Goal: Transaction & Acquisition: Purchase product/service

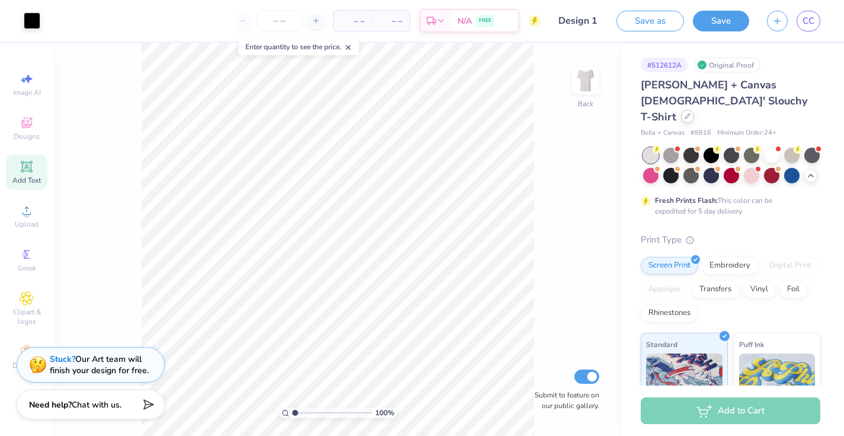
click at [690, 113] on icon at bounding box center [688, 116] width 6 height 6
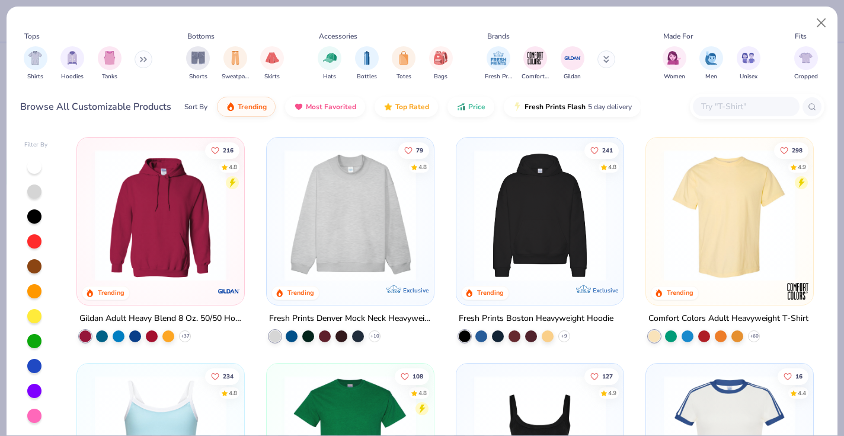
click at [734, 94] on div at bounding box center [757, 107] width 135 height 26
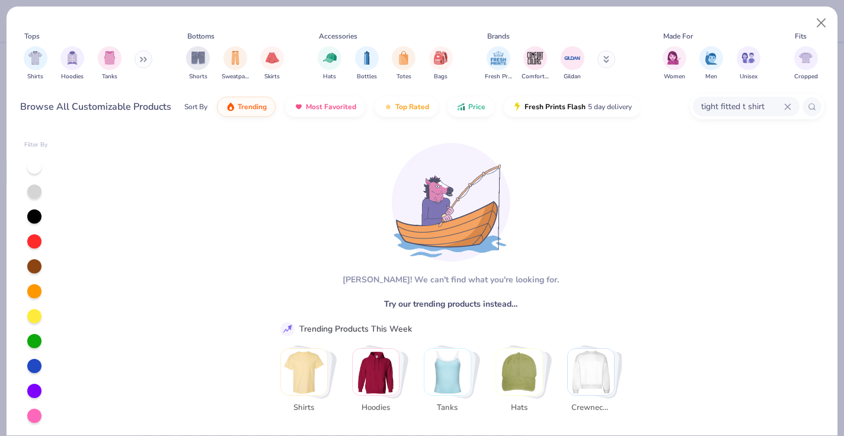
click at [308, 272] on div "Aw fish! We can't find what you're looking for. Try our trending products inste…" at bounding box center [445, 283] width 353 height 305
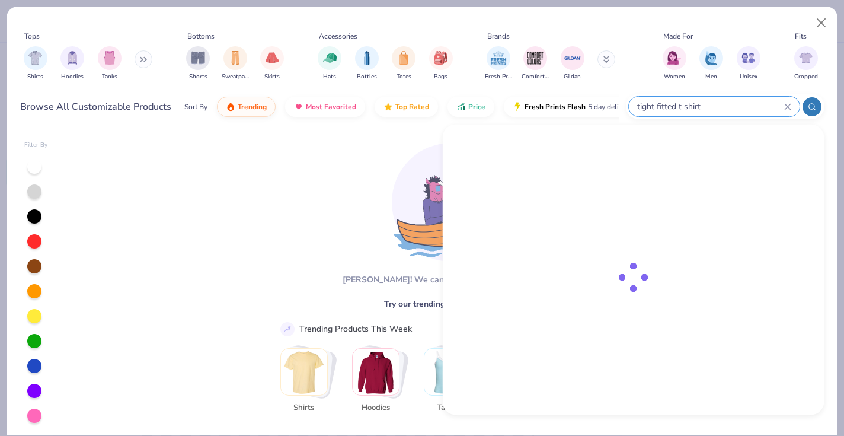
click at [767, 108] on input "tight fitted t shirt" at bounding box center [710, 107] width 148 height 14
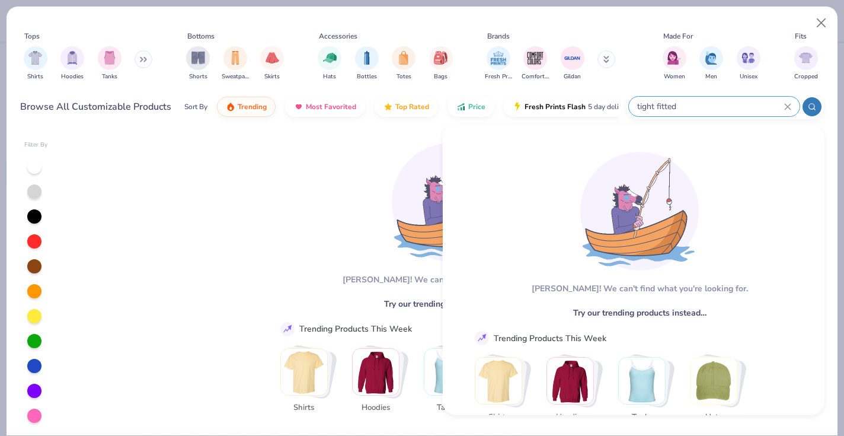
type input "tight fitted"
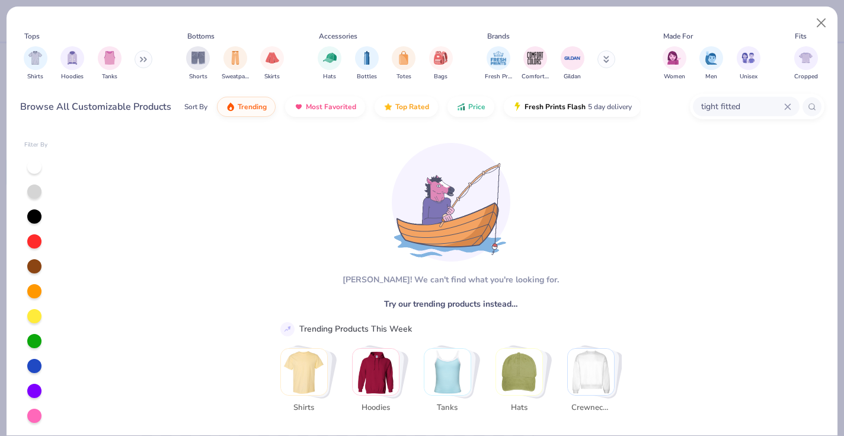
drag, startPoint x: 742, startPoint y: 107, endPoint x: 645, endPoint y: 103, distance: 97.9
click at [645, 103] on div "Browse All Customizable Products Sort By Trending Most Favorited Top Rated Pric…" at bounding box center [422, 106] width 805 height 33
type input "baby tee"
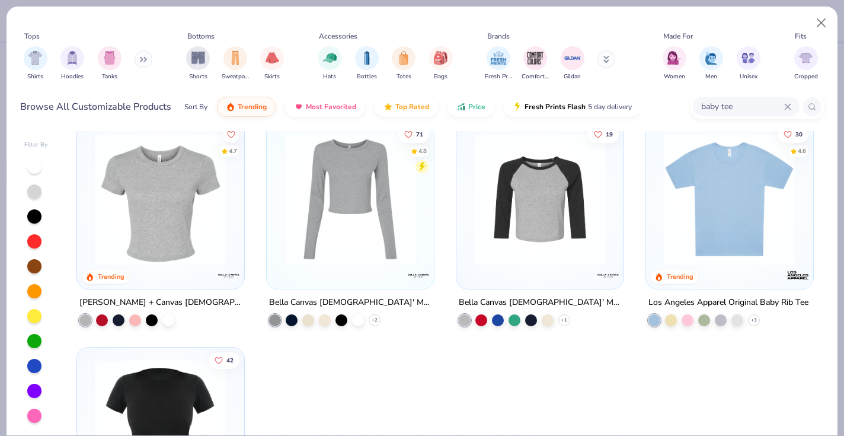
scroll to position [15, 0]
click at [719, 218] on img at bounding box center [730, 200] width 144 height 132
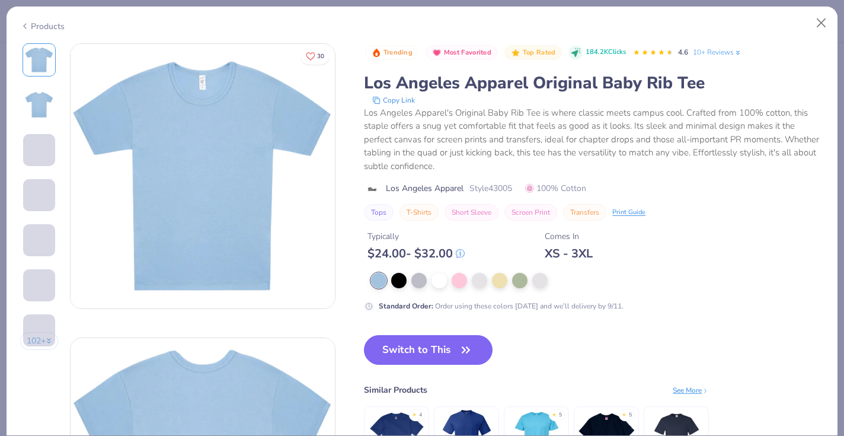
scroll to position [17, 0]
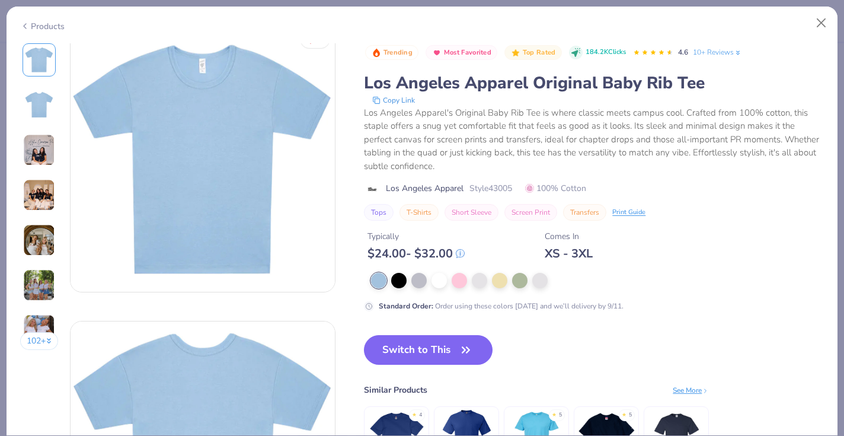
click at [43, 163] on img at bounding box center [39, 150] width 32 height 32
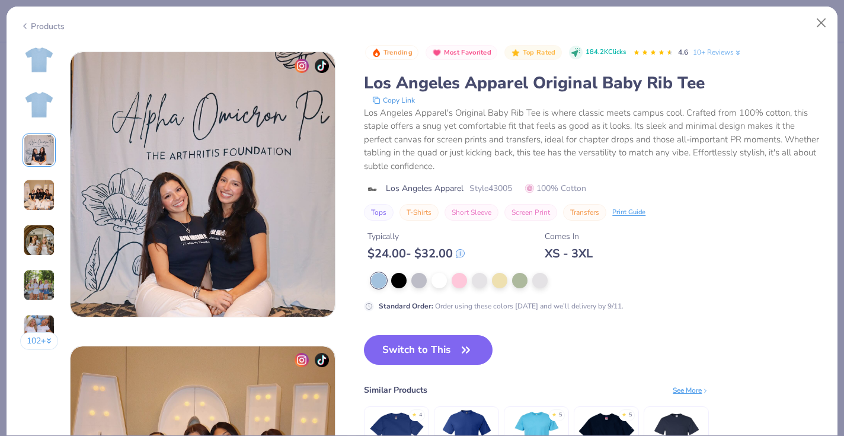
scroll to position [588, 0]
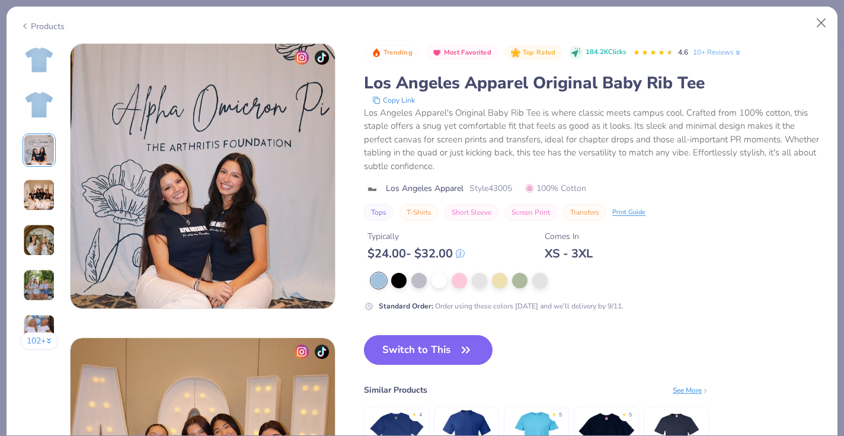
click at [43, 195] on img at bounding box center [39, 195] width 32 height 32
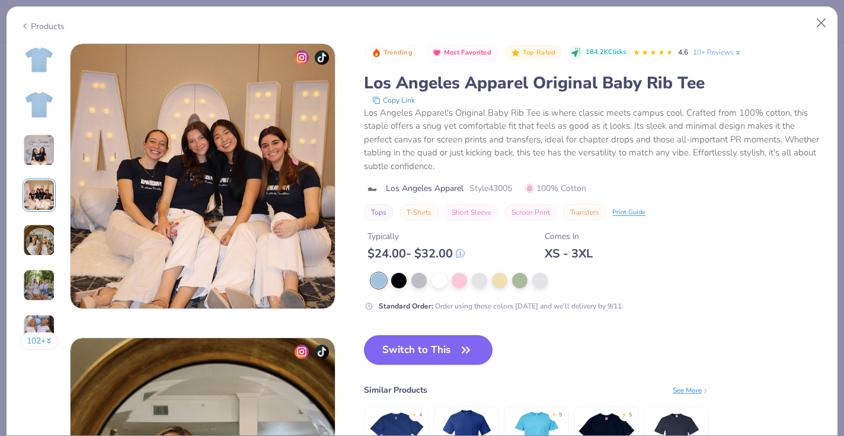
click at [47, 240] on img at bounding box center [39, 240] width 32 height 32
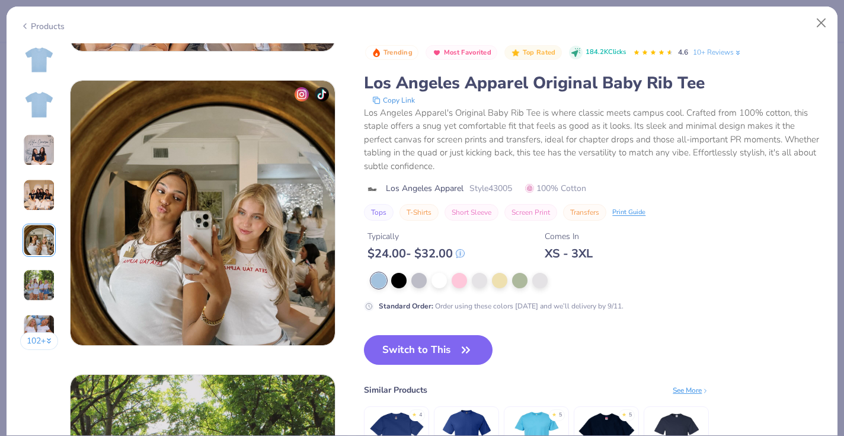
scroll to position [1177, 0]
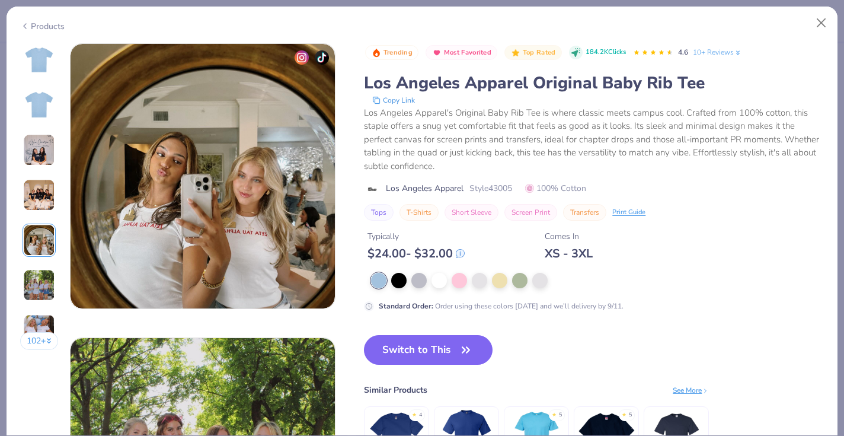
click at [43, 279] on img at bounding box center [39, 285] width 32 height 32
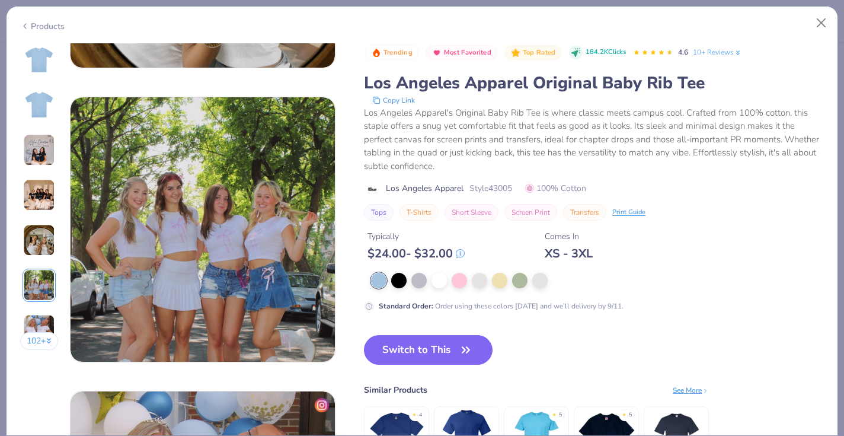
scroll to position [1471, 0]
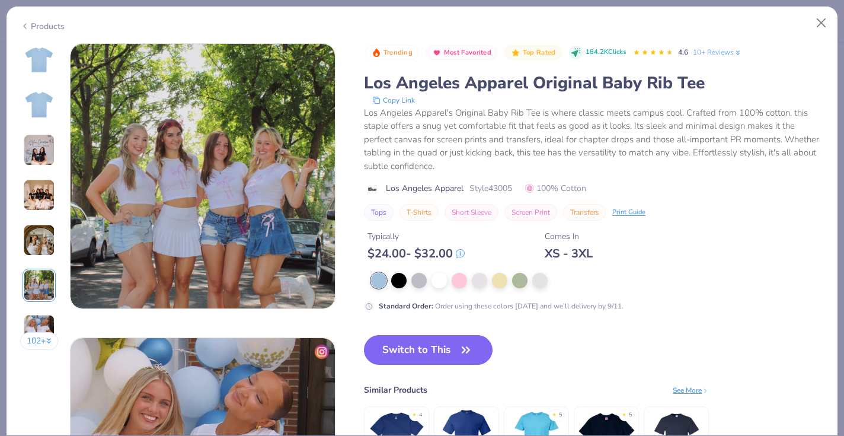
click at [44, 321] on img at bounding box center [39, 330] width 32 height 32
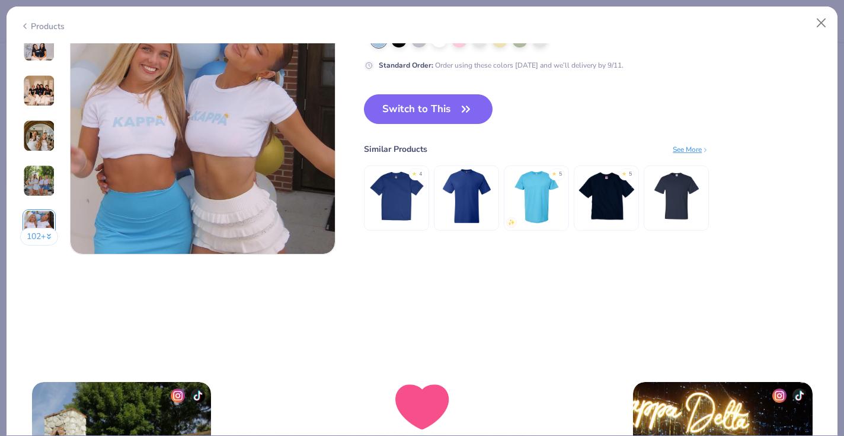
click at [40, 236] on button "102 +" at bounding box center [39, 237] width 39 height 18
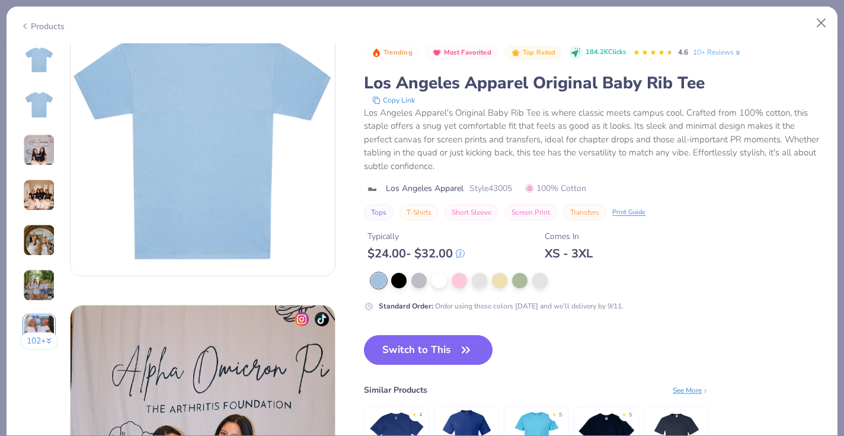
scroll to position [230, 0]
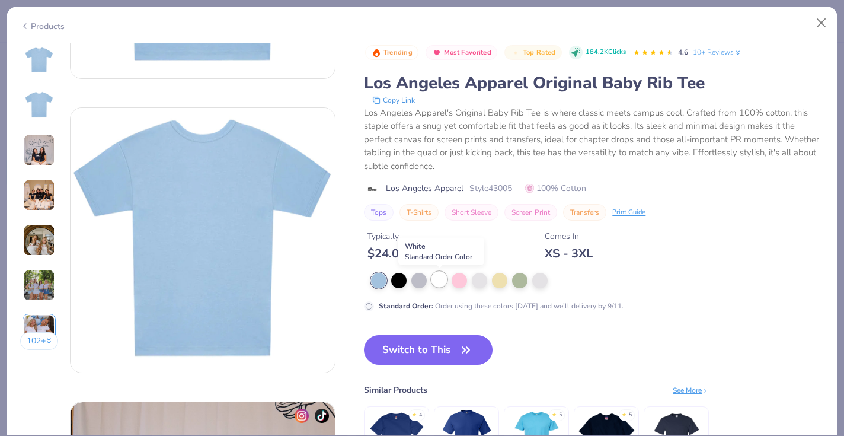
click at [441, 281] on div at bounding box center [439, 279] width 15 height 15
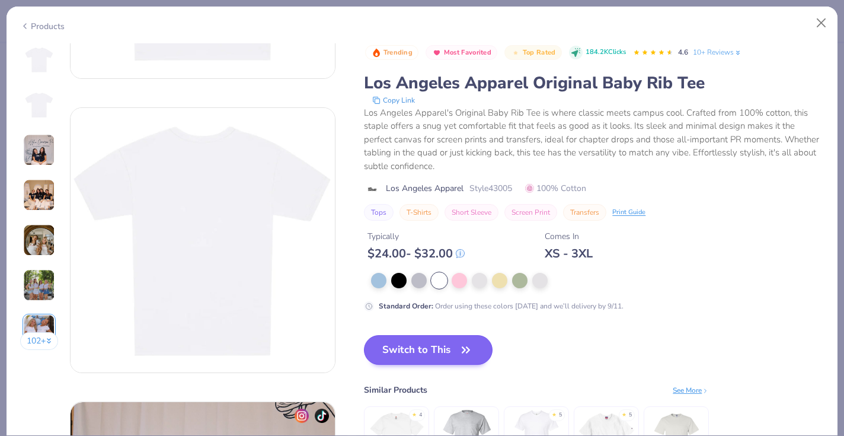
click at [444, 352] on button "Switch to This" at bounding box center [428, 350] width 129 height 30
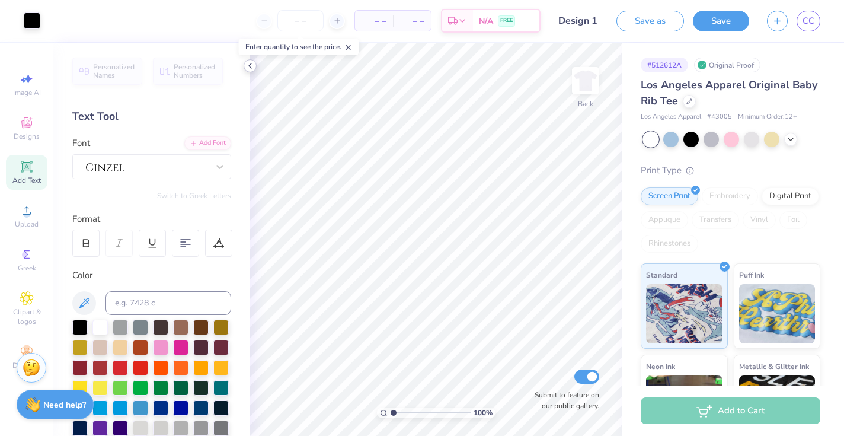
click at [251, 68] on polyline at bounding box center [250, 65] width 2 height 5
click at [249, 68] on icon at bounding box center [250, 65] width 9 height 9
click at [251, 65] on icon at bounding box center [250, 65] width 9 height 9
type input "4.71"
type input "7.05"
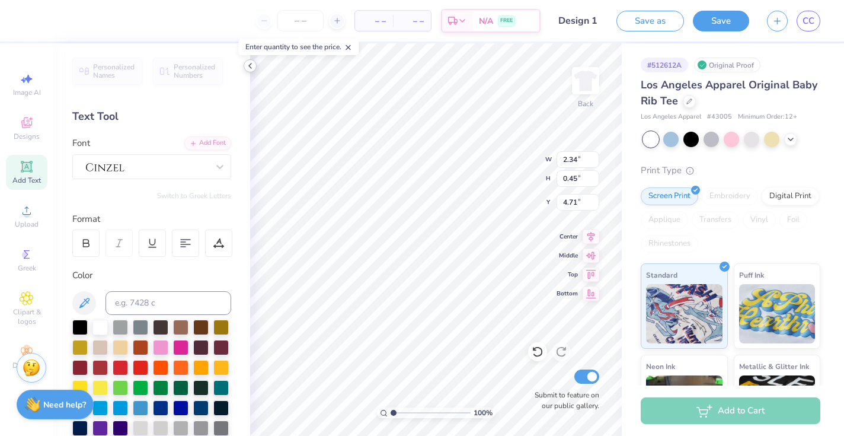
type input "0.81"
type input "2.35"
type input "3.54"
click at [252, 63] on icon at bounding box center [250, 65] width 9 height 9
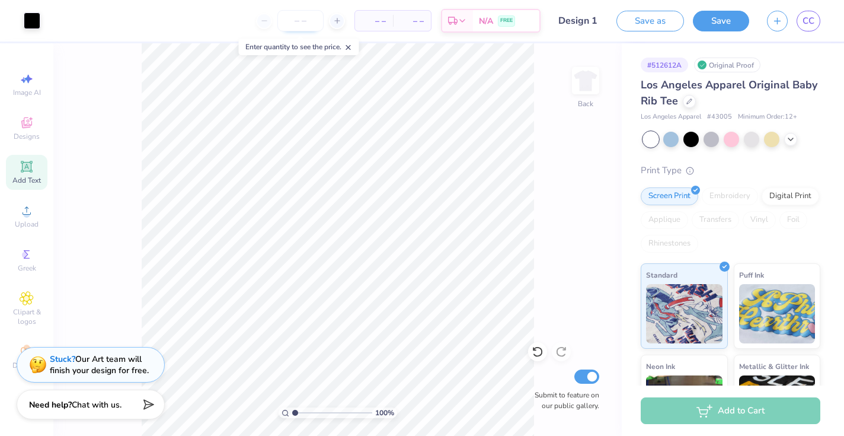
click at [308, 20] on input "number" at bounding box center [301, 20] width 46 height 21
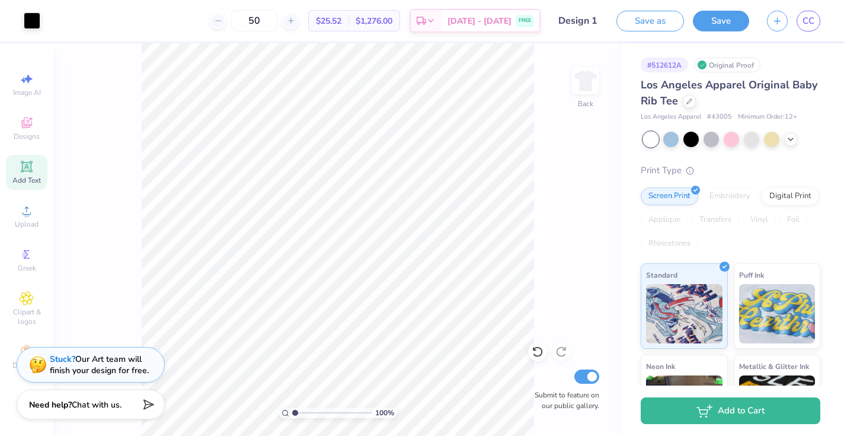
type input "50"
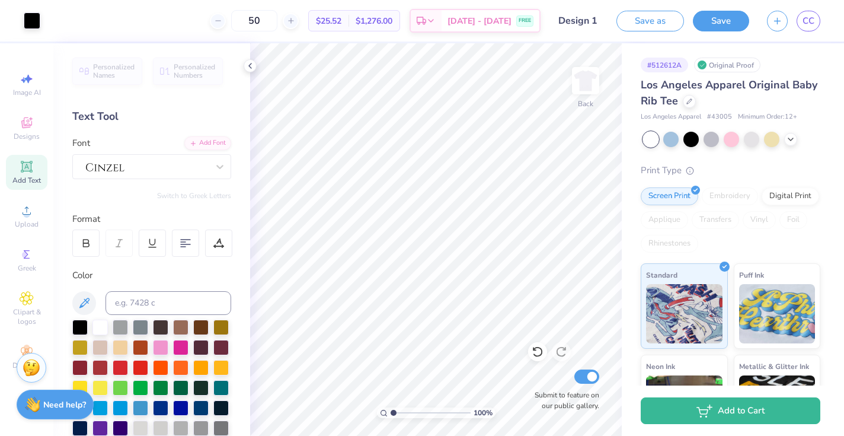
click at [653, 81] on span "Los Angeles Apparel Original Baby Rib Tee" at bounding box center [729, 93] width 177 height 30
click at [662, 66] on div "# 512612A" at bounding box center [664, 65] width 47 height 15
click at [691, 104] on div at bounding box center [689, 100] width 13 height 13
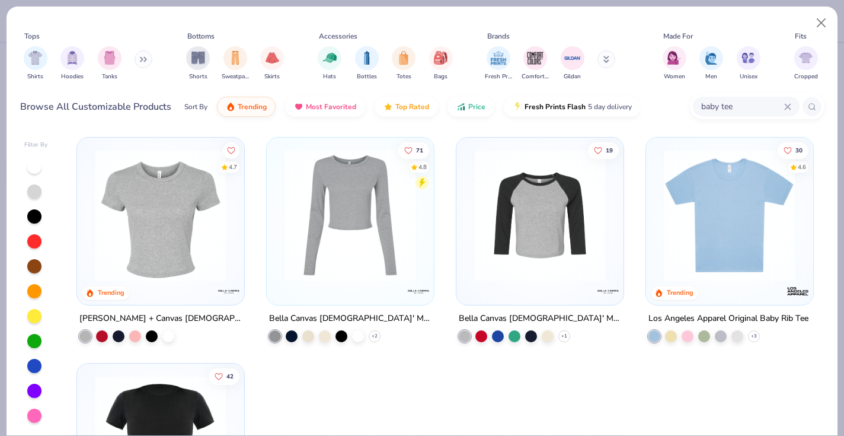
click at [684, 253] on img at bounding box center [730, 215] width 144 height 132
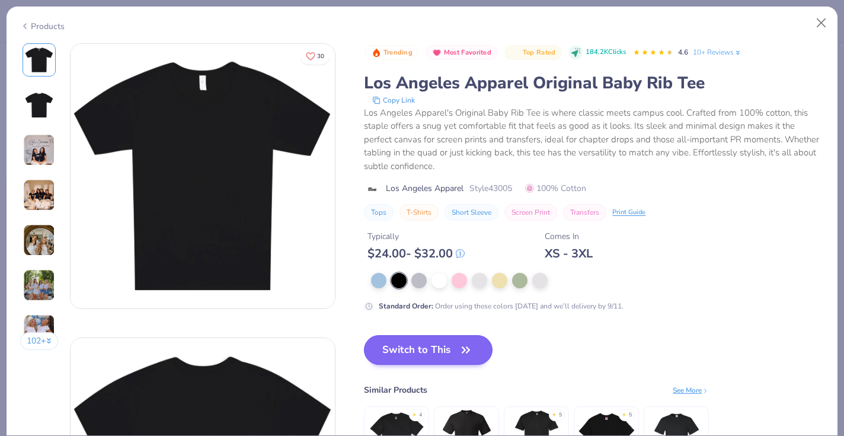
click at [452, 342] on button "Switch to This" at bounding box center [428, 350] width 129 height 30
type textarea "x"
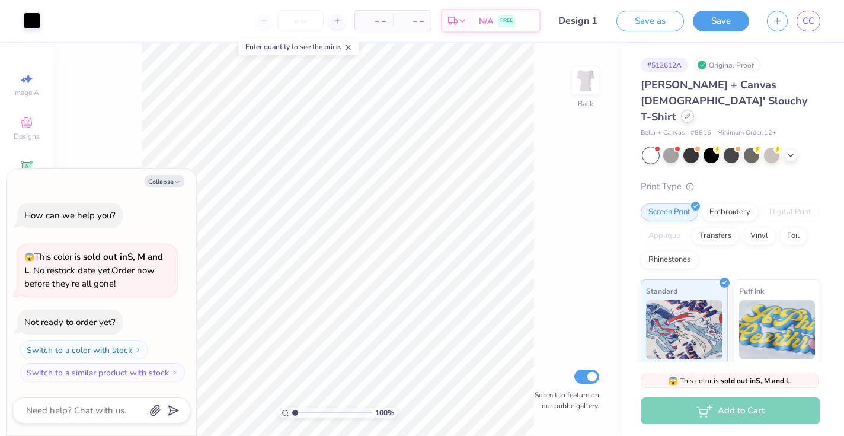
click at [687, 114] on icon at bounding box center [688, 116] width 5 height 5
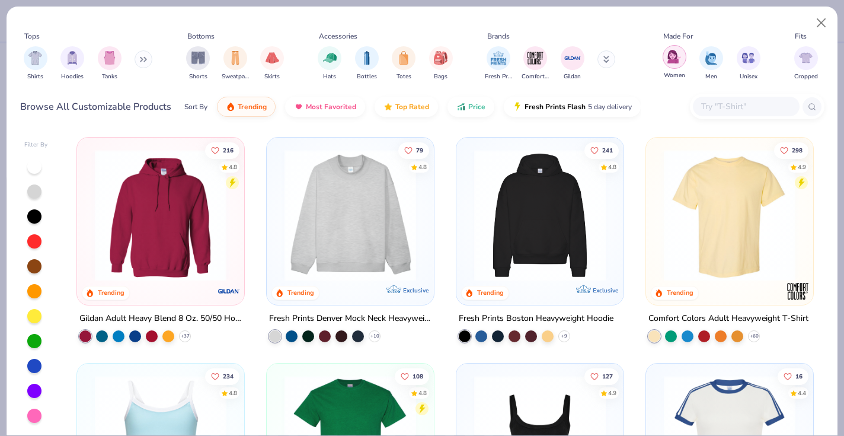
click at [675, 60] on img "filter for Women" at bounding box center [675, 57] width 14 height 14
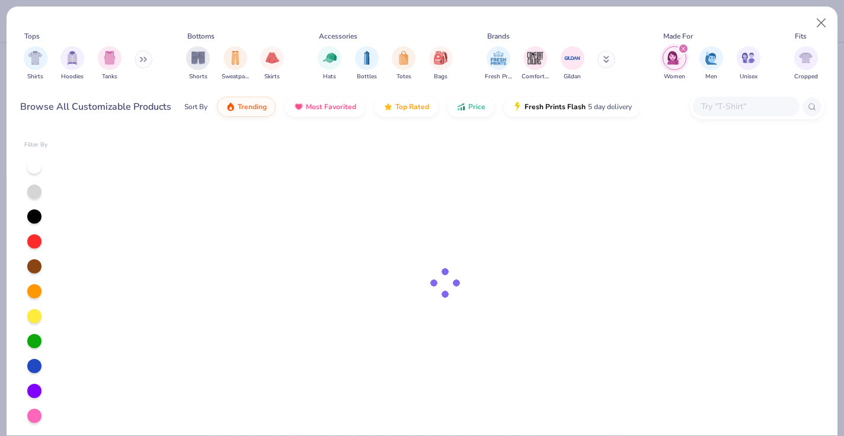
type textarea "x"
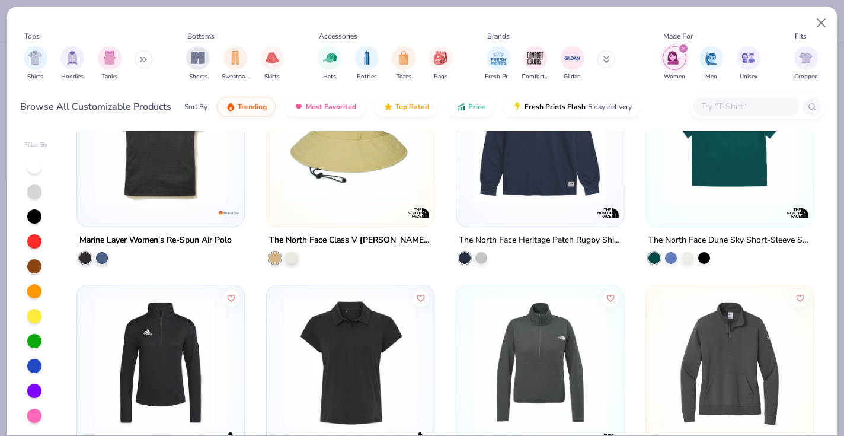
scroll to position [5284, 0]
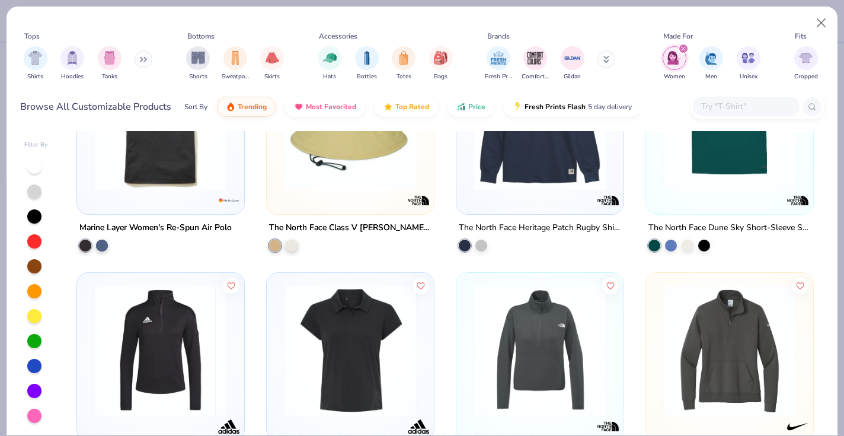
click at [722, 108] on input "text" at bounding box center [745, 107] width 91 height 14
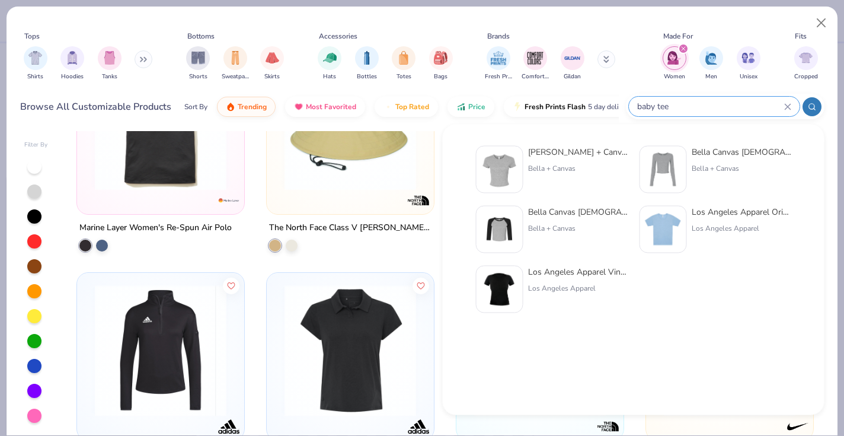
type input "baby tee"
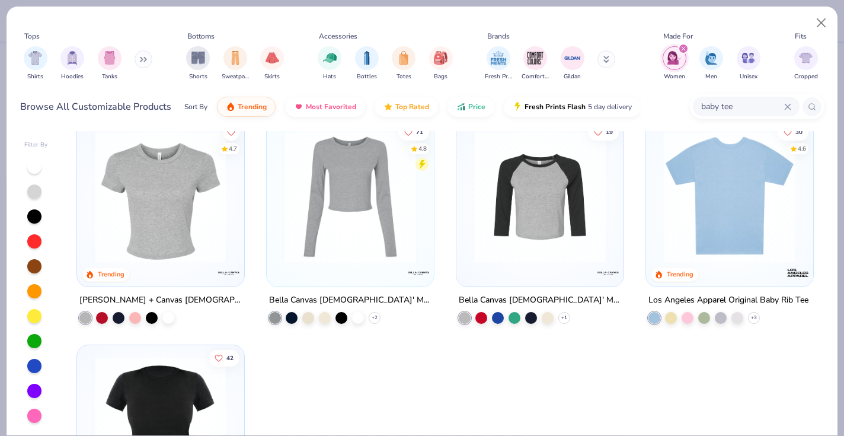
scroll to position [21, 0]
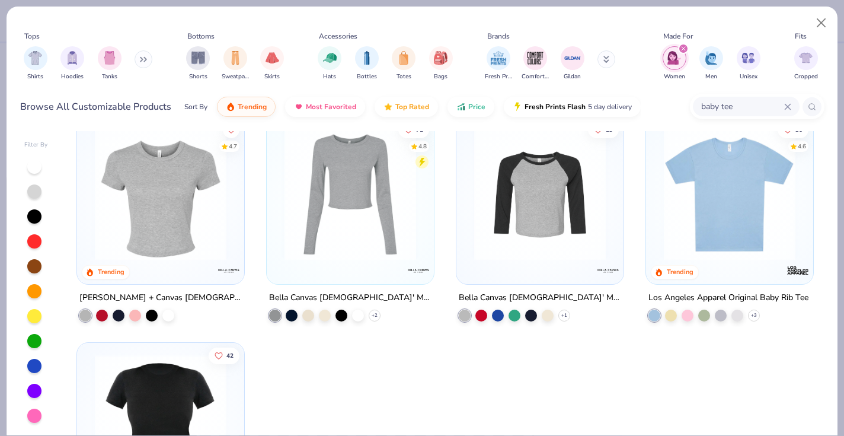
click at [718, 294] on div "Los Angeles Apparel Original Baby Rib Tee" at bounding box center [729, 298] width 160 height 15
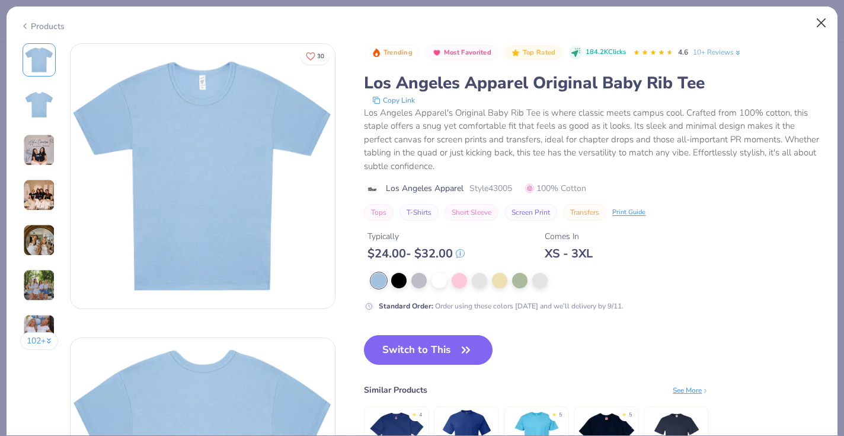
click at [824, 21] on button "Close" at bounding box center [822, 23] width 23 height 23
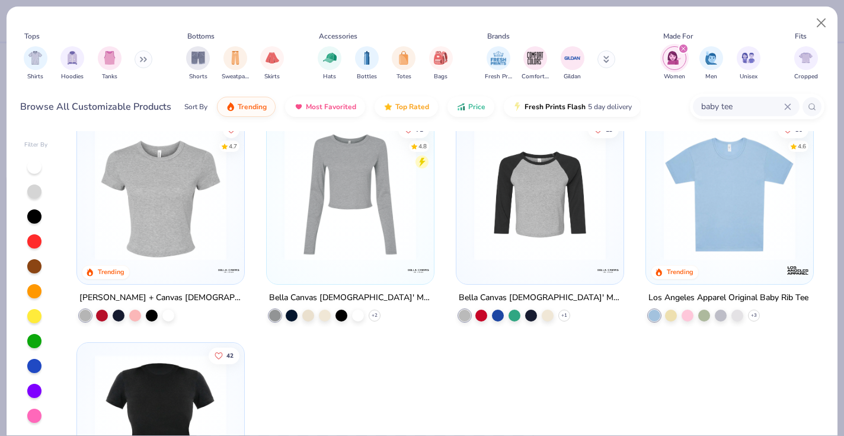
click at [211, 291] on div "[PERSON_NAME] + Canvas [DEMOGRAPHIC_DATA]' Micro Ribbed Baby Tee" at bounding box center [160, 298] width 162 height 15
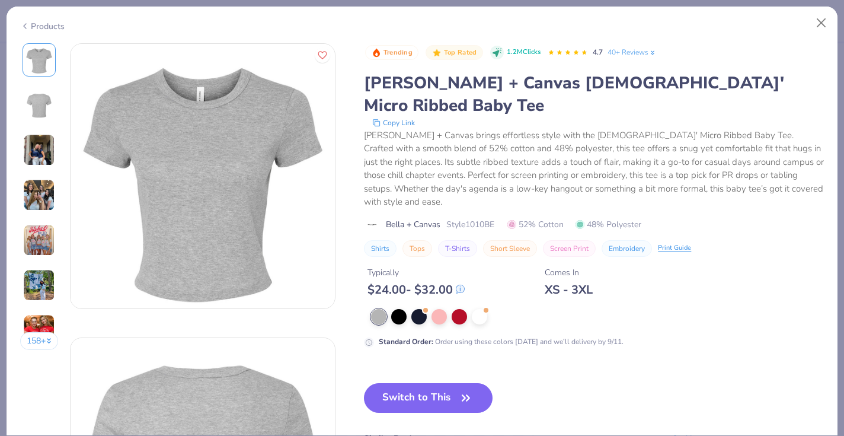
click at [44, 148] on img at bounding box center [39, 150] width 32 height 32
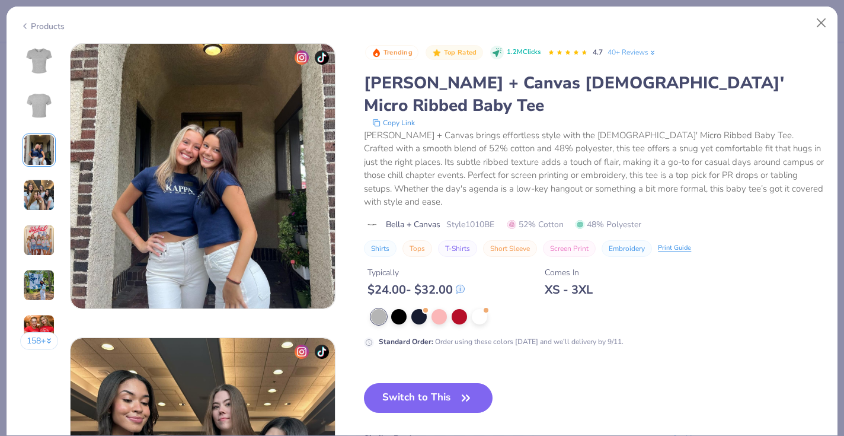
click at [40, 191] on img at bounding box center [39, 195] width 32 height 32
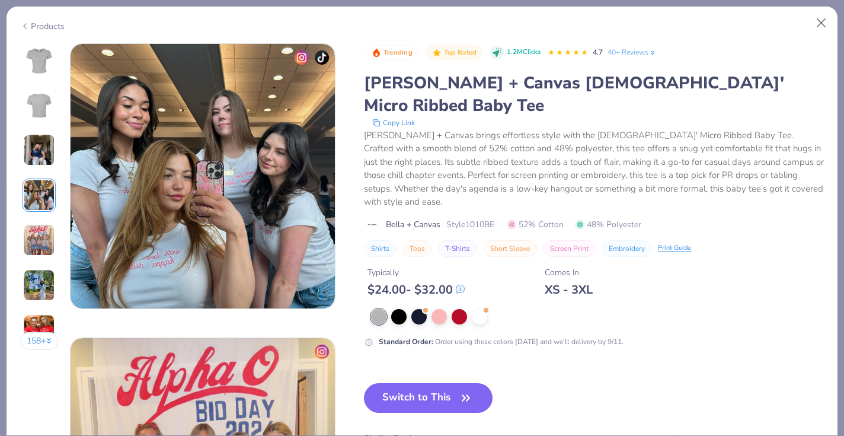
click at [43, 232] on img at bounding box center [39, 240] width 32 height 32
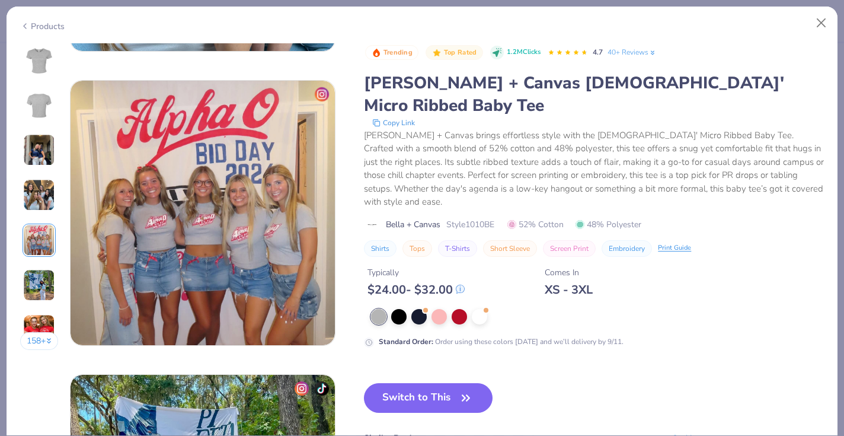
scroll to position [1177, 0]
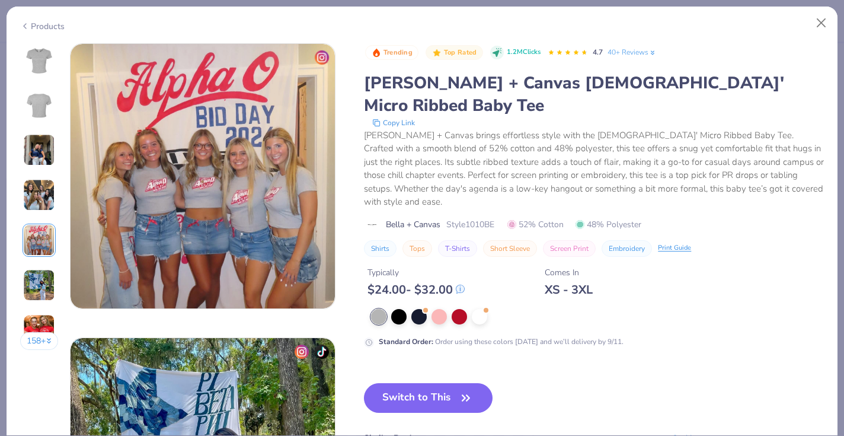
click at [41, 276] on img at bounding box center [39, 285] width 32 height 32
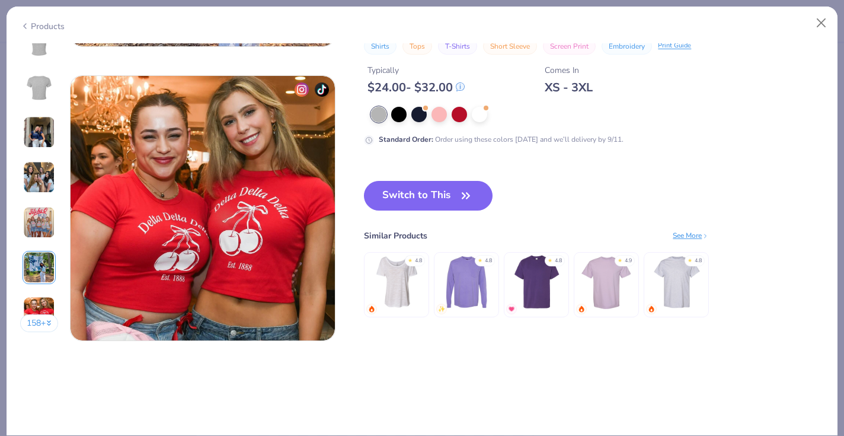
scroll to position [1730, 0]
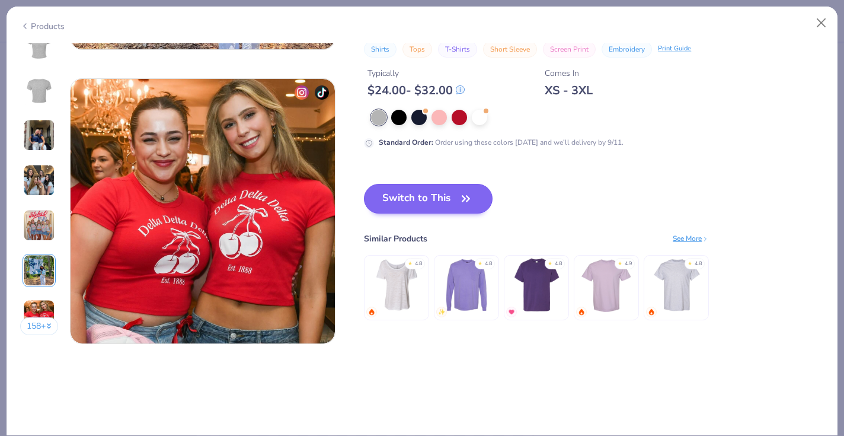
click at [439, 194] on button "Switch to This" at bounding box center [428, 199] width 129 height 30
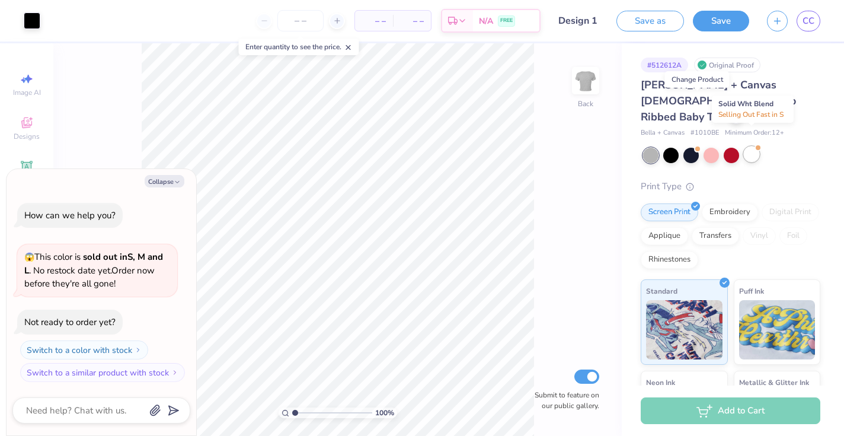
click at [754, 146] on div at bounding box center [751, 153] width 15 height 15
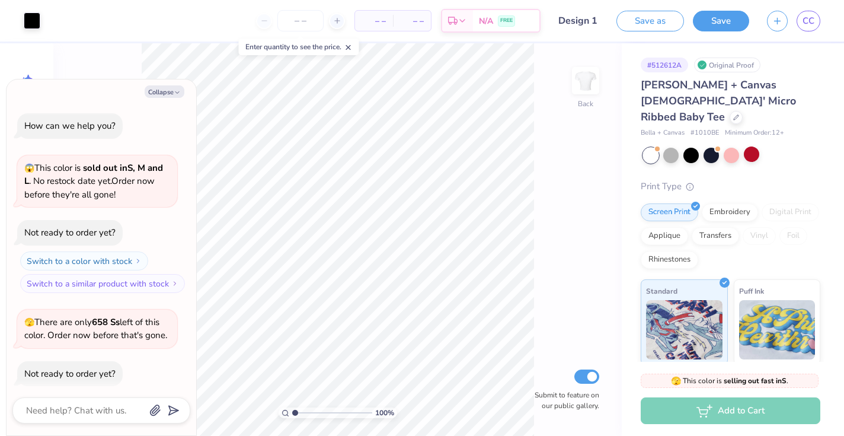
scroll to position [49, 0]
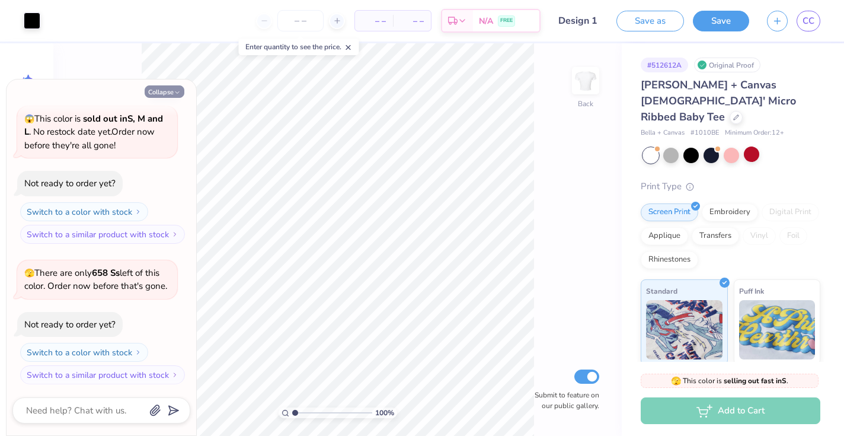
click at [161, 90] on button "Collapse" at bounding box center [165, 91] width 40 height 12
type textarea "x"
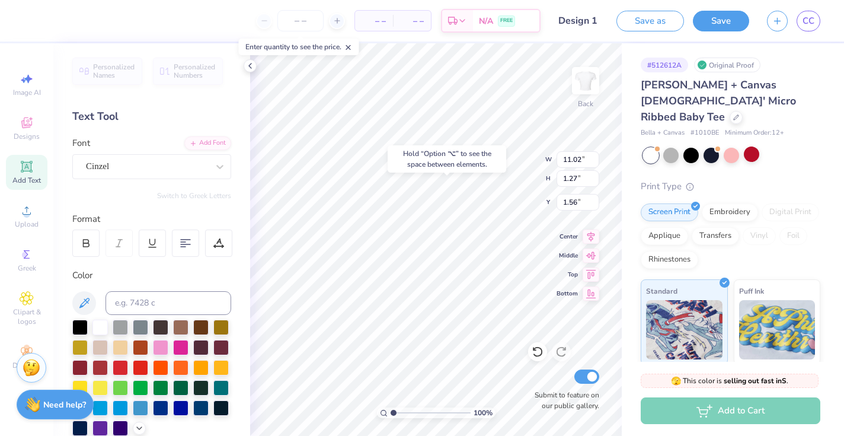
type input "3.00"
type input "4.53"
click at [295, 26] on input "number" at bounding box center [301, 20] width 46 height 21
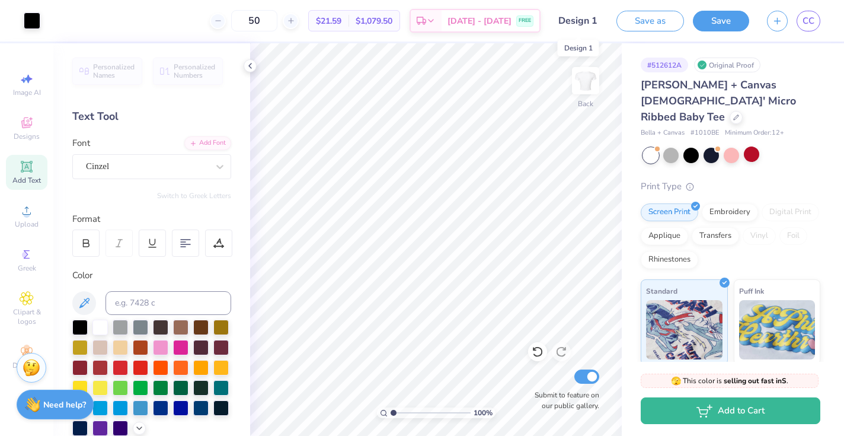
click at [587, 21] on input "Design 1" at bounding box center [579, 21] width 58 height 24
click at [729, 24] on button "Save" at bounding box center [721, 19] width 56 height 21
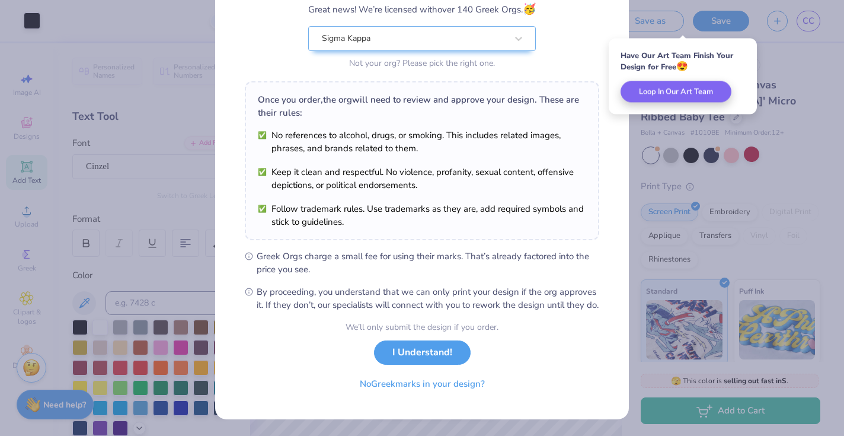
scroll to position [119, 0]
click at [421, 361] on button "I Understand!" at bounding box center [422, 349] width 97 height 24
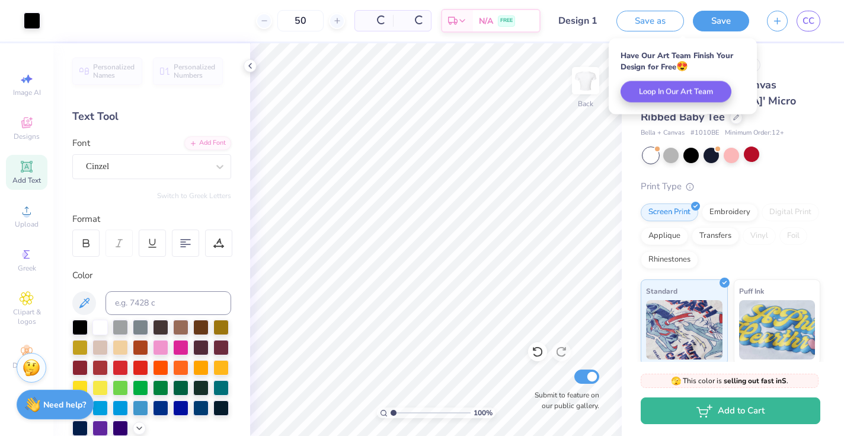
scroll to position [0, 0]
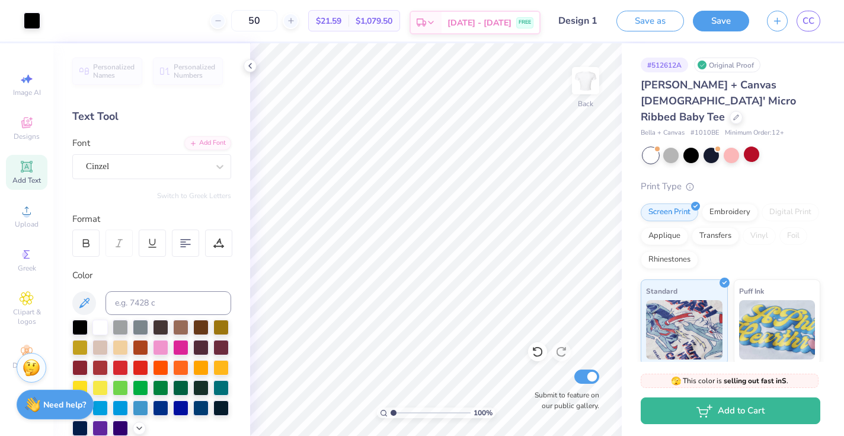
click at [521, 27] on div "FREE" at bounding box center [525, 22] width 17 height 11
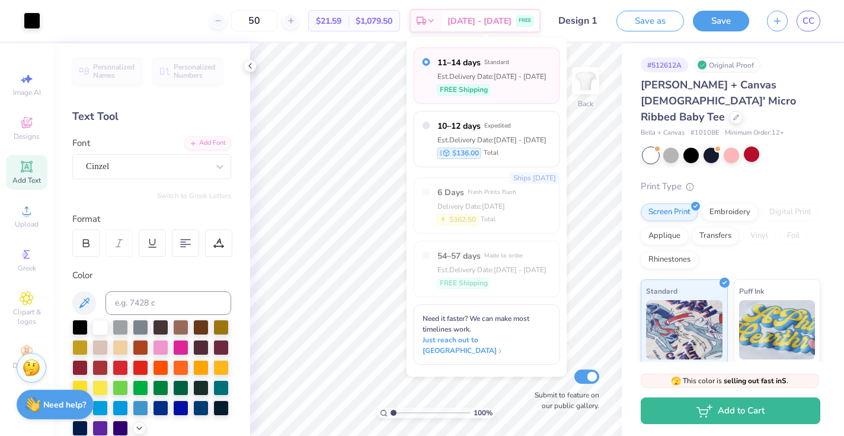
click at [508, 66] on span "Standard" at bounding box center [497, 62] width 25 height 8
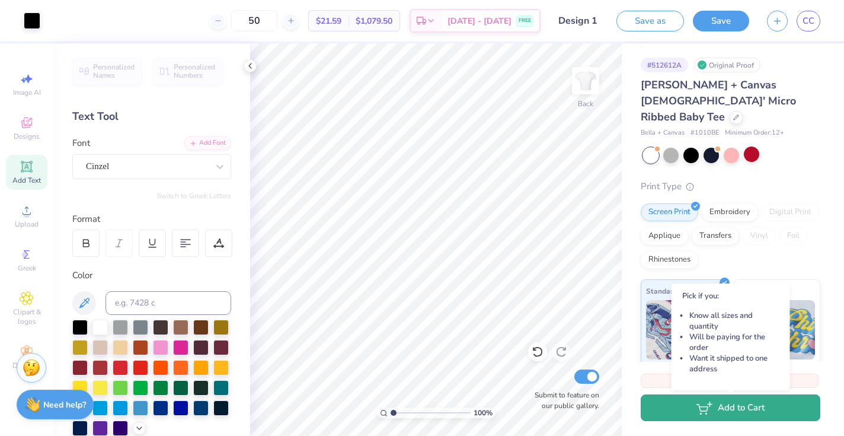
click at [727, 414] on button "Add to Cart" at bounding box center [731, 407] width 180 height 27
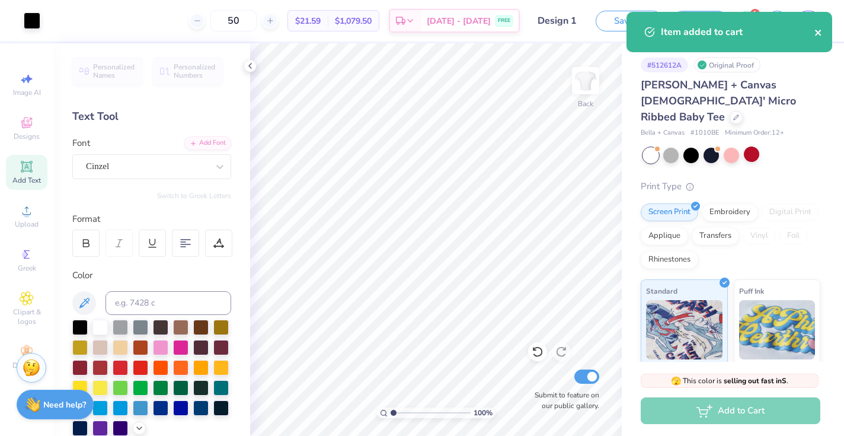
click at [817, 34] on icon "close" at bounding box center [818, 33] width 6 height 6
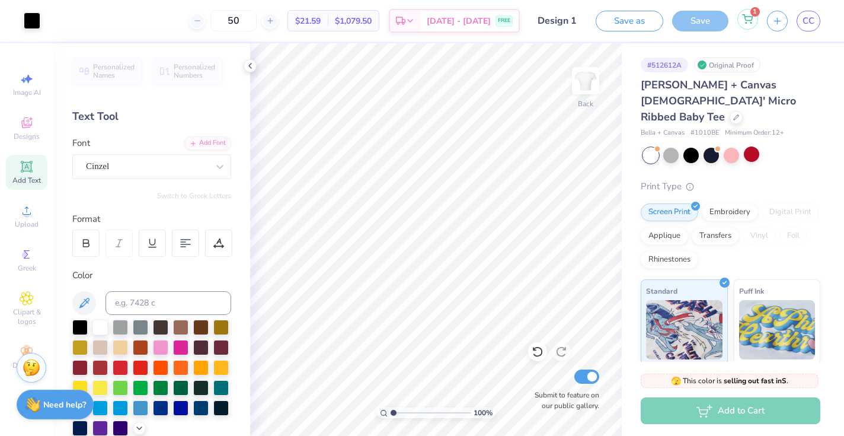
click at [746, 18] on icon at bounding box center [747, 18] width 11 height 9
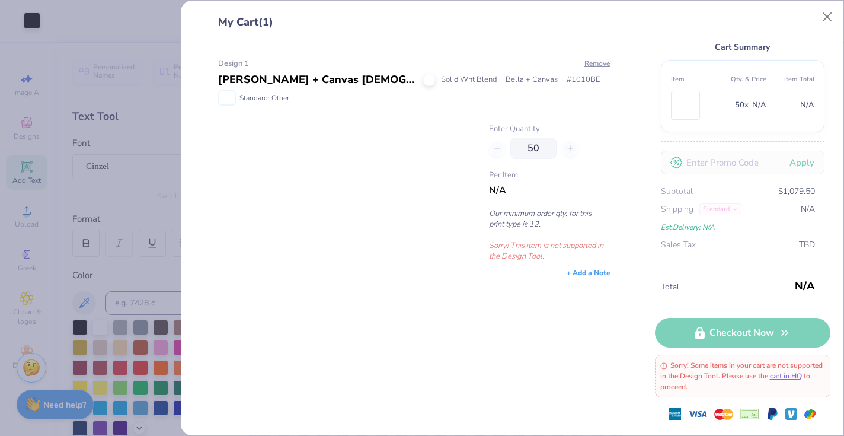
scroll to position [17, 0]
click at [827, 17] on button "Close" at bounding box center [828, 17] width 23 height 23
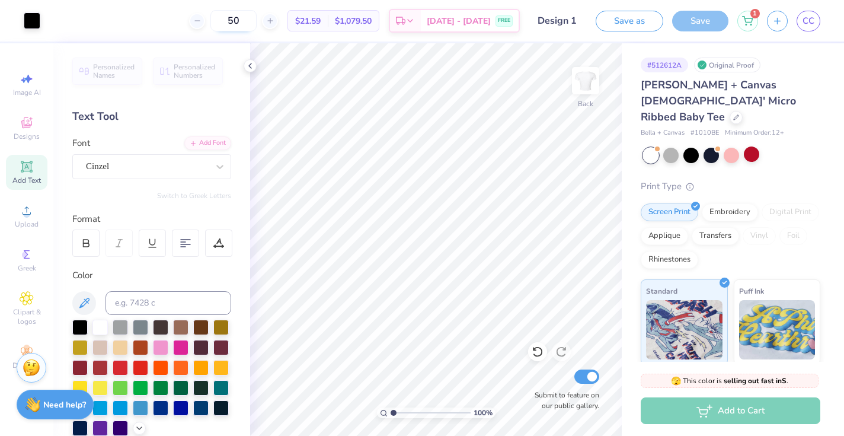
click at [257, 18] on input "50" at bounding box center [234, 20] width 46 height 21
type input "5"
type input "4"
type input "5"
type input "4"
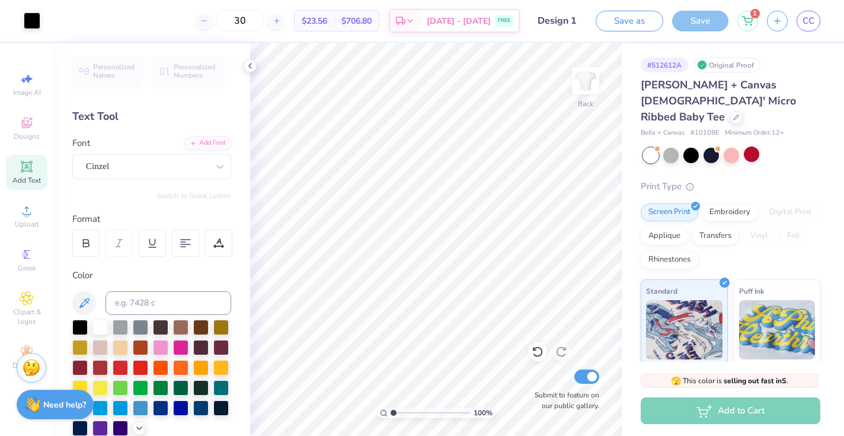
type input "3"
click at [331, 49] on icon at bounding box center [328, 47] width 8 height 8
